Goal: Understand process/instructions: Learn about a topic

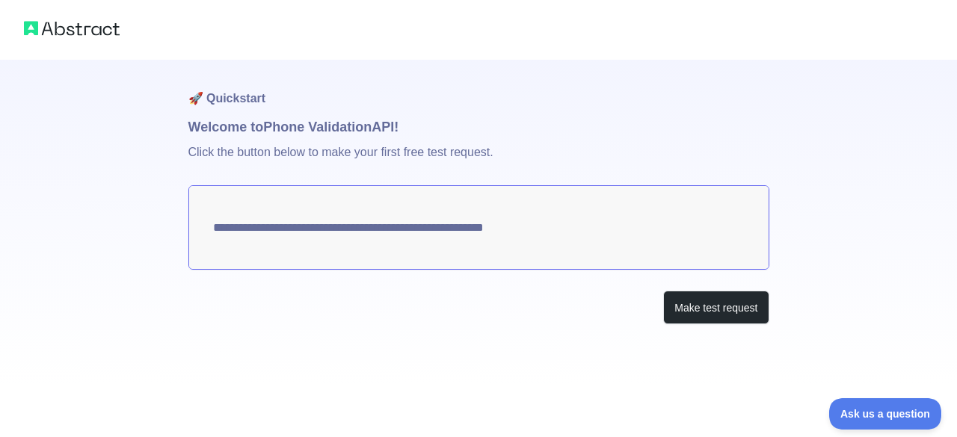
click at [734, 288] on div "**********" at bounding box center [478, 222] width 581 height 324
click at [729, 298] on button "Make test request" at bounding box center [715, 308] width 105 height 34
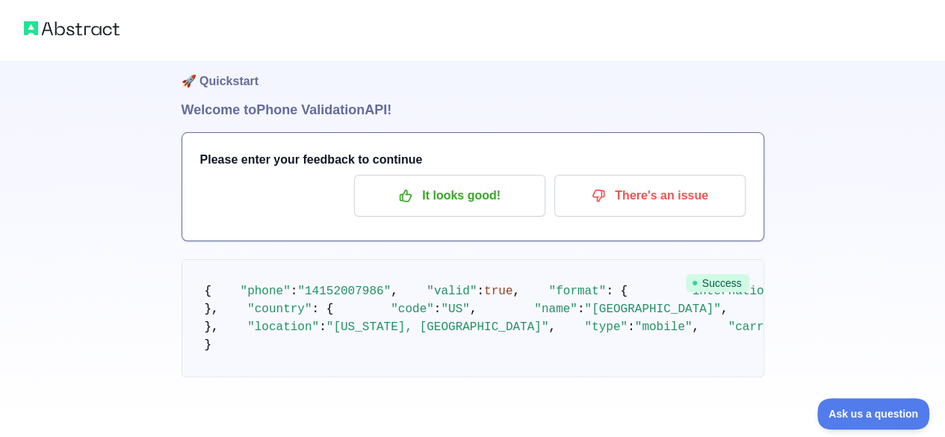
scroll to position [81, 0]
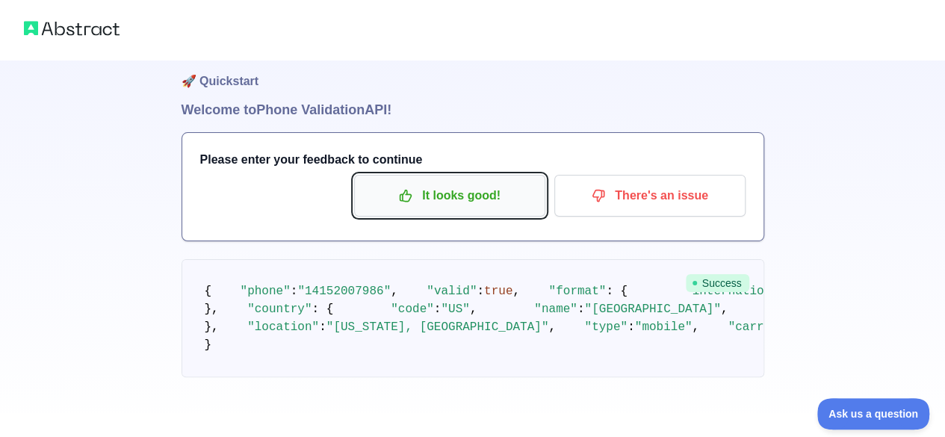
click at [478, 183] on p "It looks good!" at bounding box center [449, 195] width 169 height 25
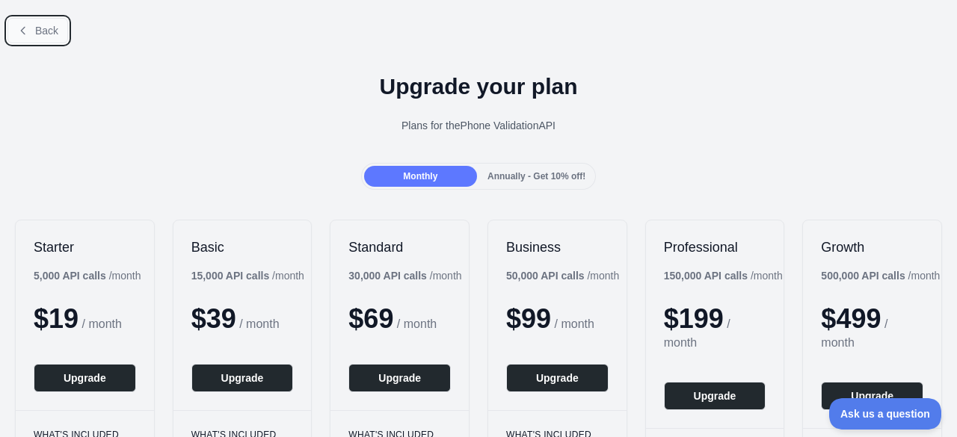
click at [29, 21] on button "Back" at bounding box center [37, 30] width 61 height 25
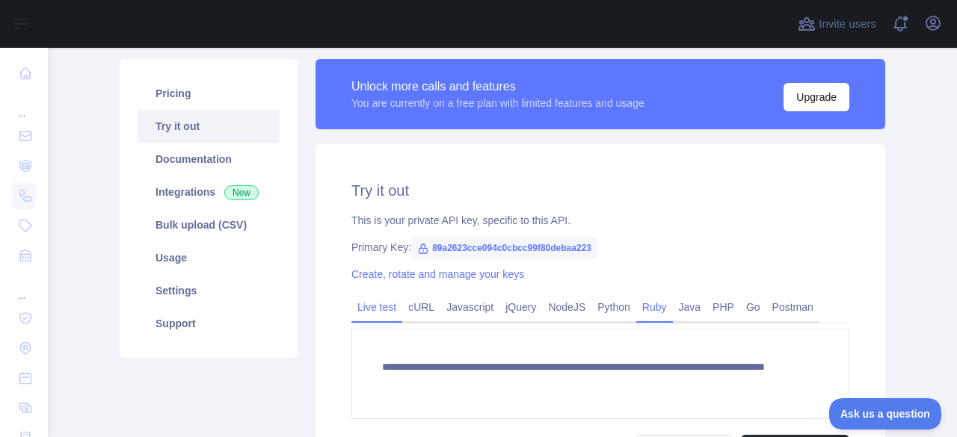
scroll to position [196, 0]
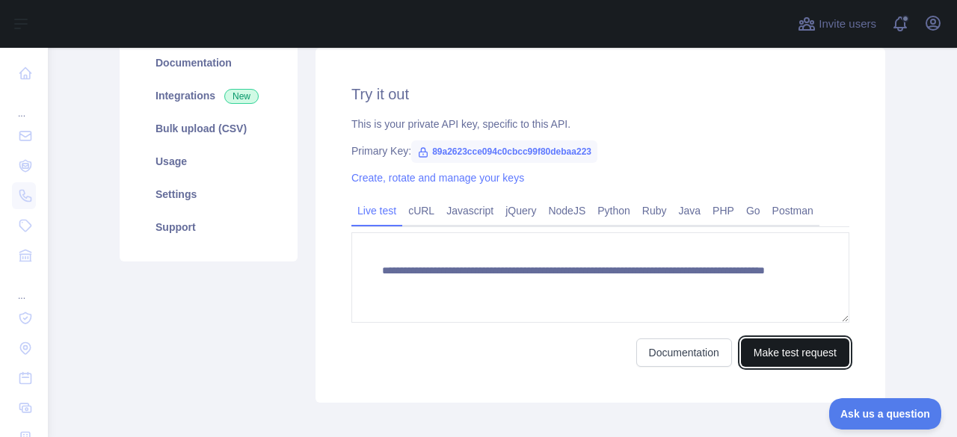
click at [824, 339] on button "Make test request" at bounding box center [795, 353] width 108 height 28
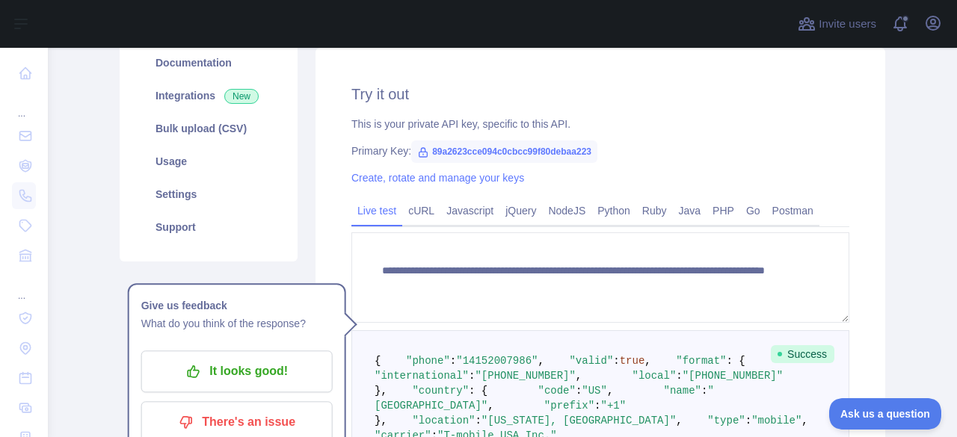
scroll to position [271, 0]
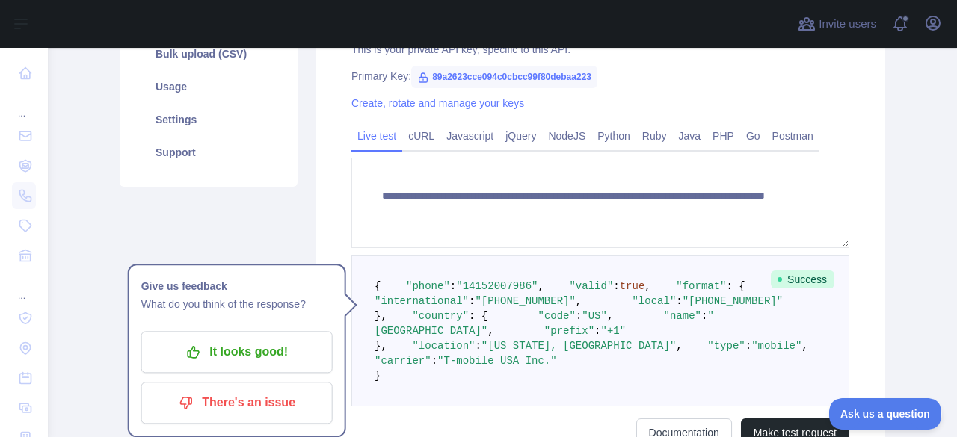
click at [798, 279] on span "Success" at bounding box center [802, 280] width 64 height 18
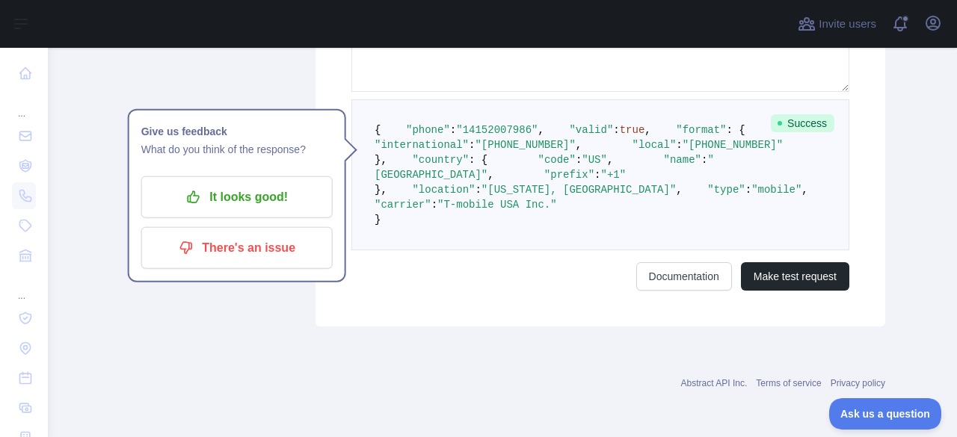
scroll to position [420, 0]
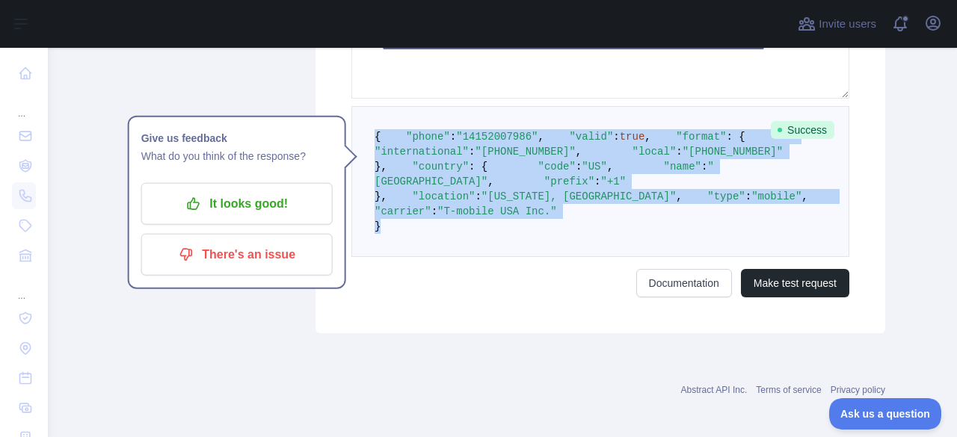
drag, startPoint x: 370, startPoint y: 127, endPoint x: 412, endPoint y: 371, distance: 248.0
click at [412, 257] on pre "{ "phone" : "[PHONE_NUMBER]" , "valid" : true , "format" : { "international" : …" at bounding box center [600, 181] width 498 height 151
copy code "{ "phone" : "[PHONE_NUMBER]" , "valid" : true , "format" : { "international" : …"
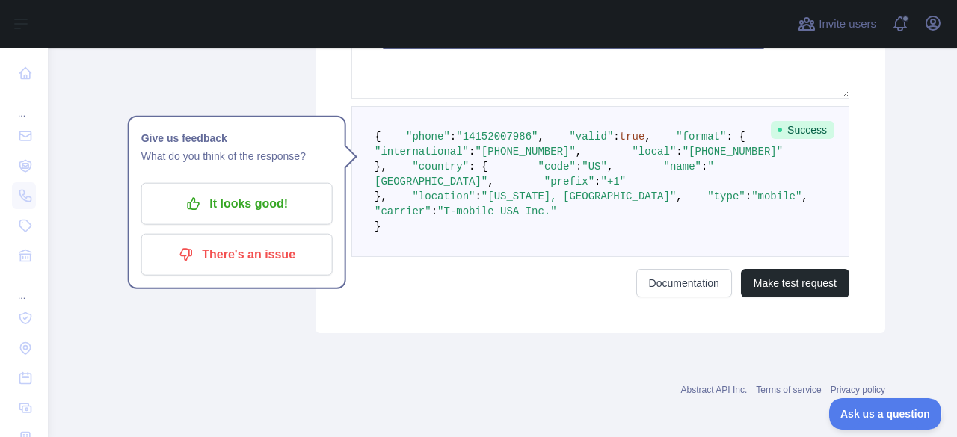
click at [260, 93] on div "Pricing Try it out Documentation Integrations New Bulk upload (CSV) Usage Setti…" at bounding box center [209, 35] width 196 height 595
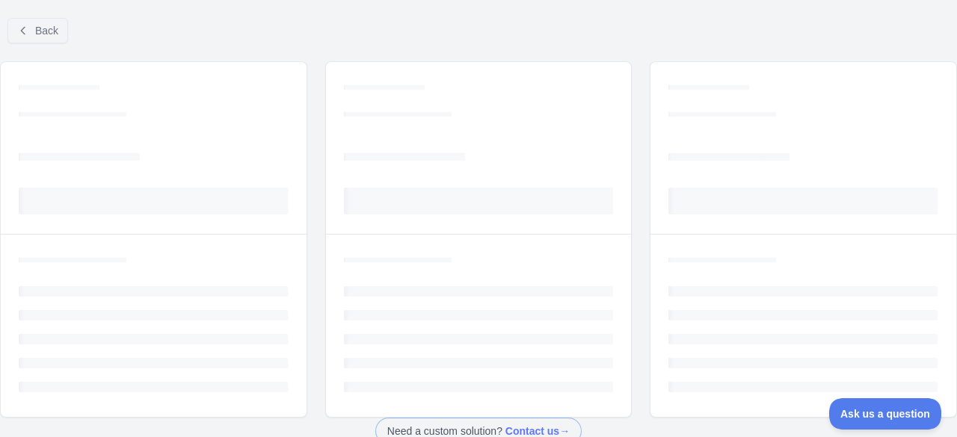
scroll to position [130, 0]
